Goal: Information Seeking & Learning: Learn about a topic

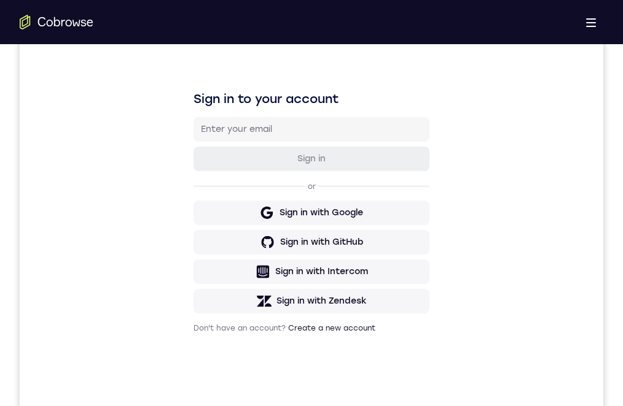
scroll to position [184, 0]
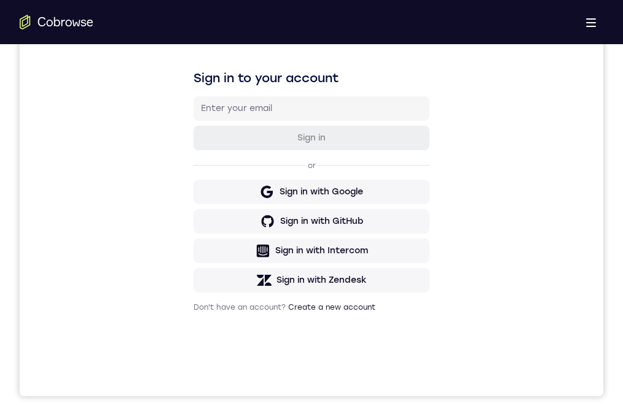
drag, startPoint x: 266, startPoint y: 573, endPoint x: 394, endPoint y: 685, distance: 169.7
